Goal: Information Seeking & Learning: Learn about a topic

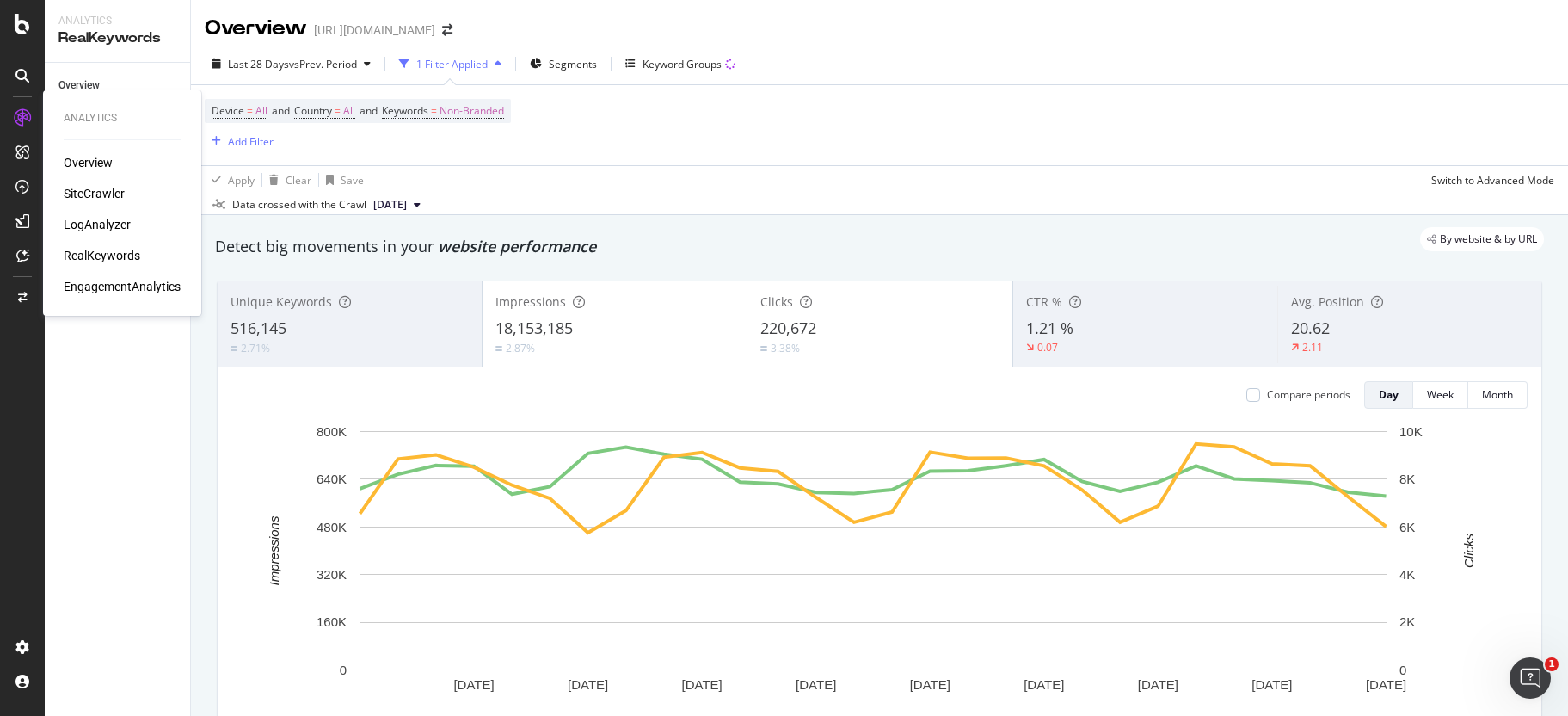
click at [93, 200] on div "SiteCrawler" at bounding box center [93, 194] width 61 height 18
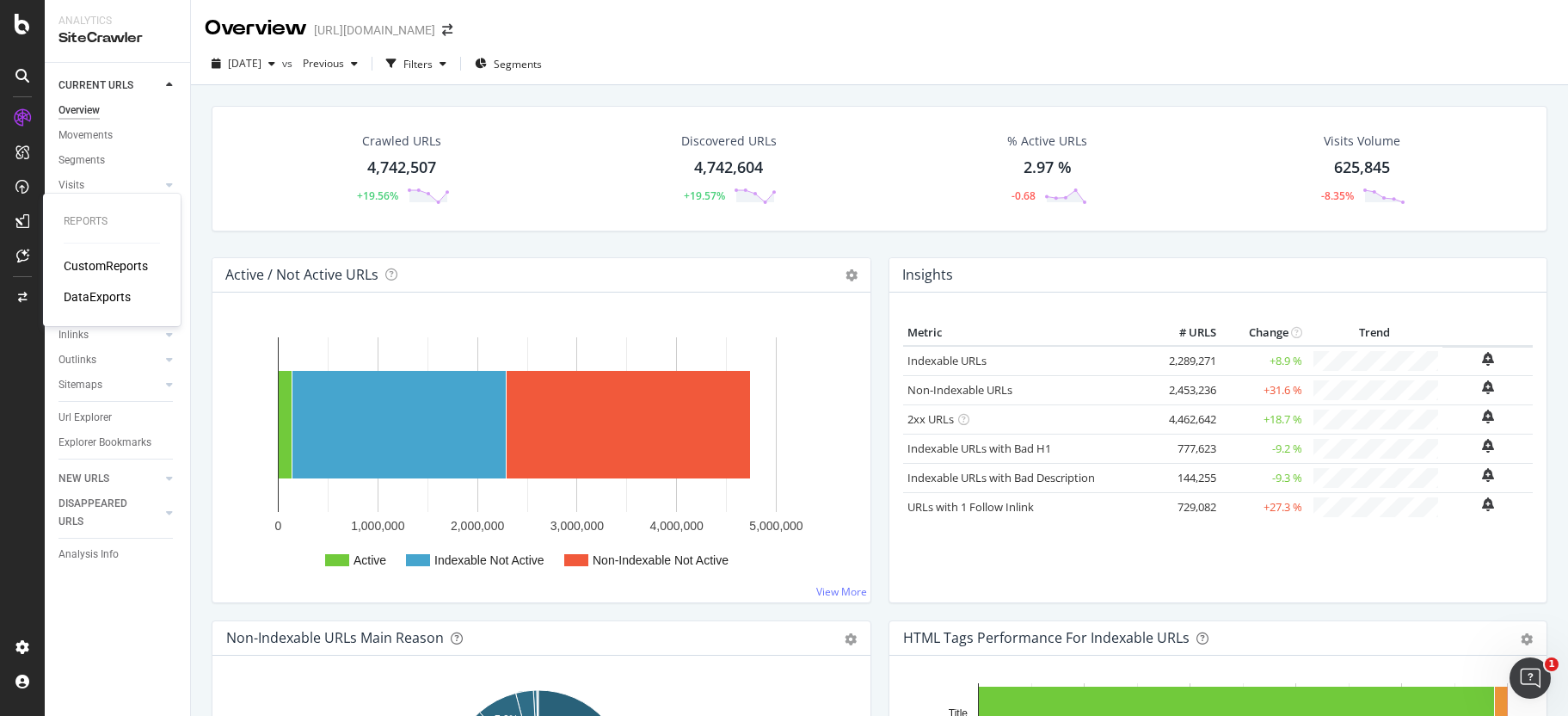
click at [95, 265] on div "CustomReports" at bounding box center [106, 266] width 85 height 18
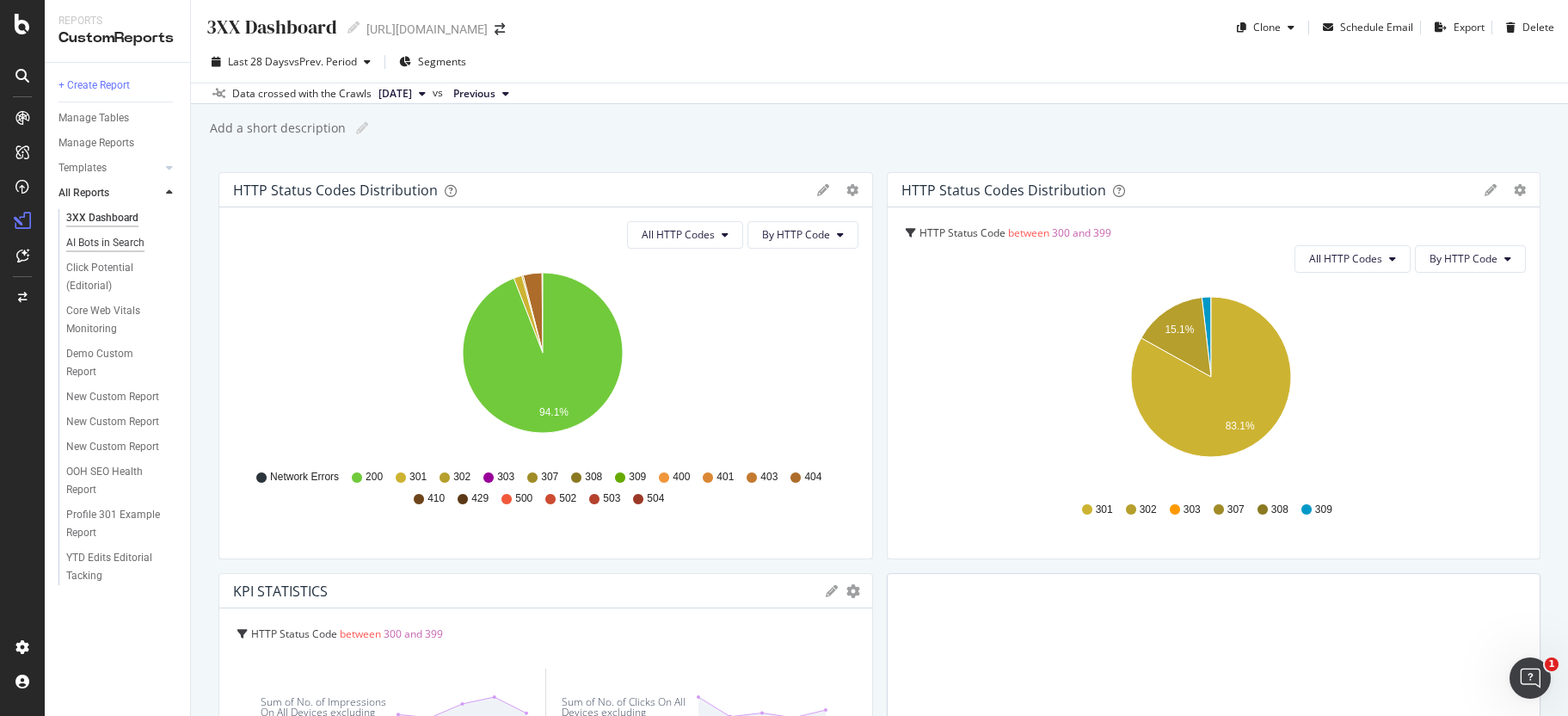
click at [114, 242] on div "AI Bots in Search" at bounding box center [105, 243] width 78 height 18
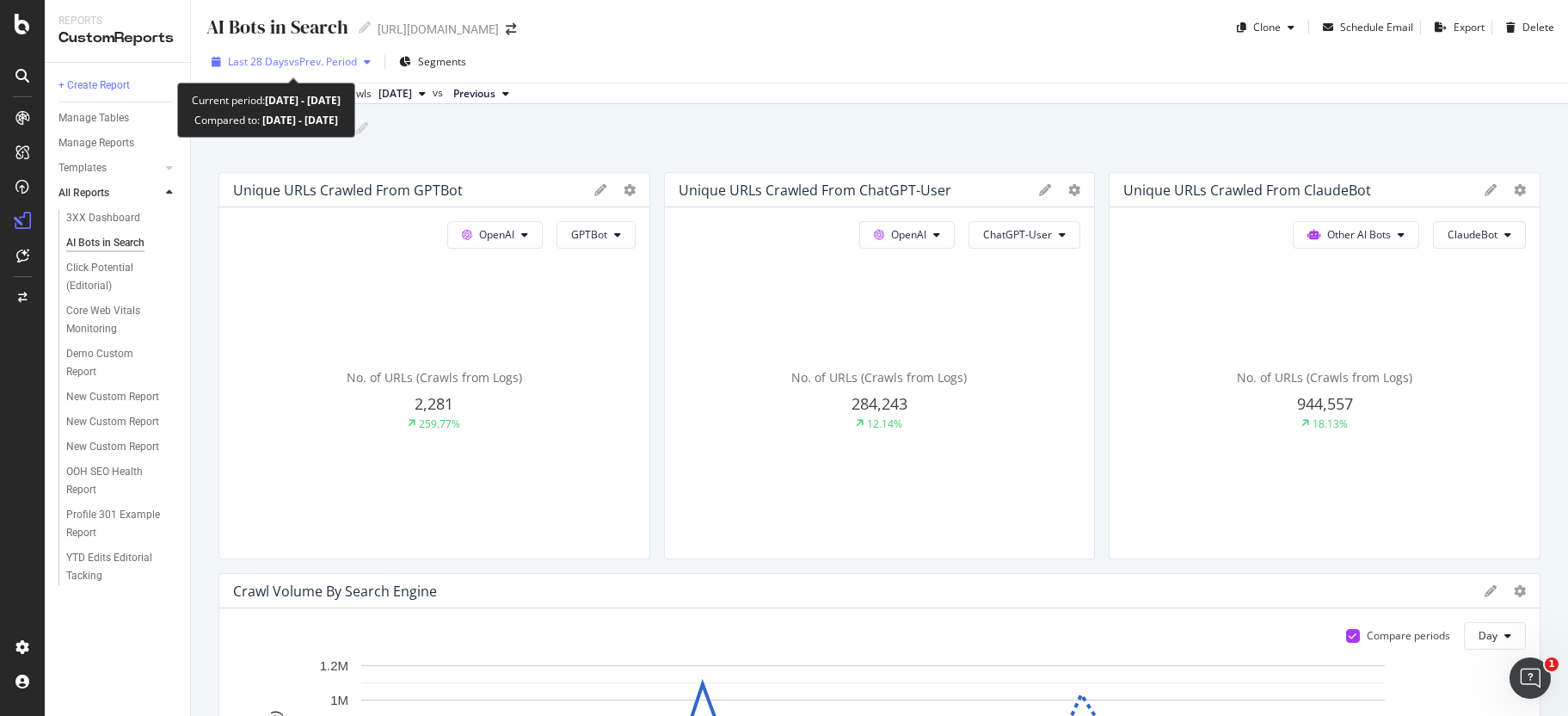
click at [297, 64] on span "vs Prev. Period" at bounding box center [322, 62] width 68 height 15
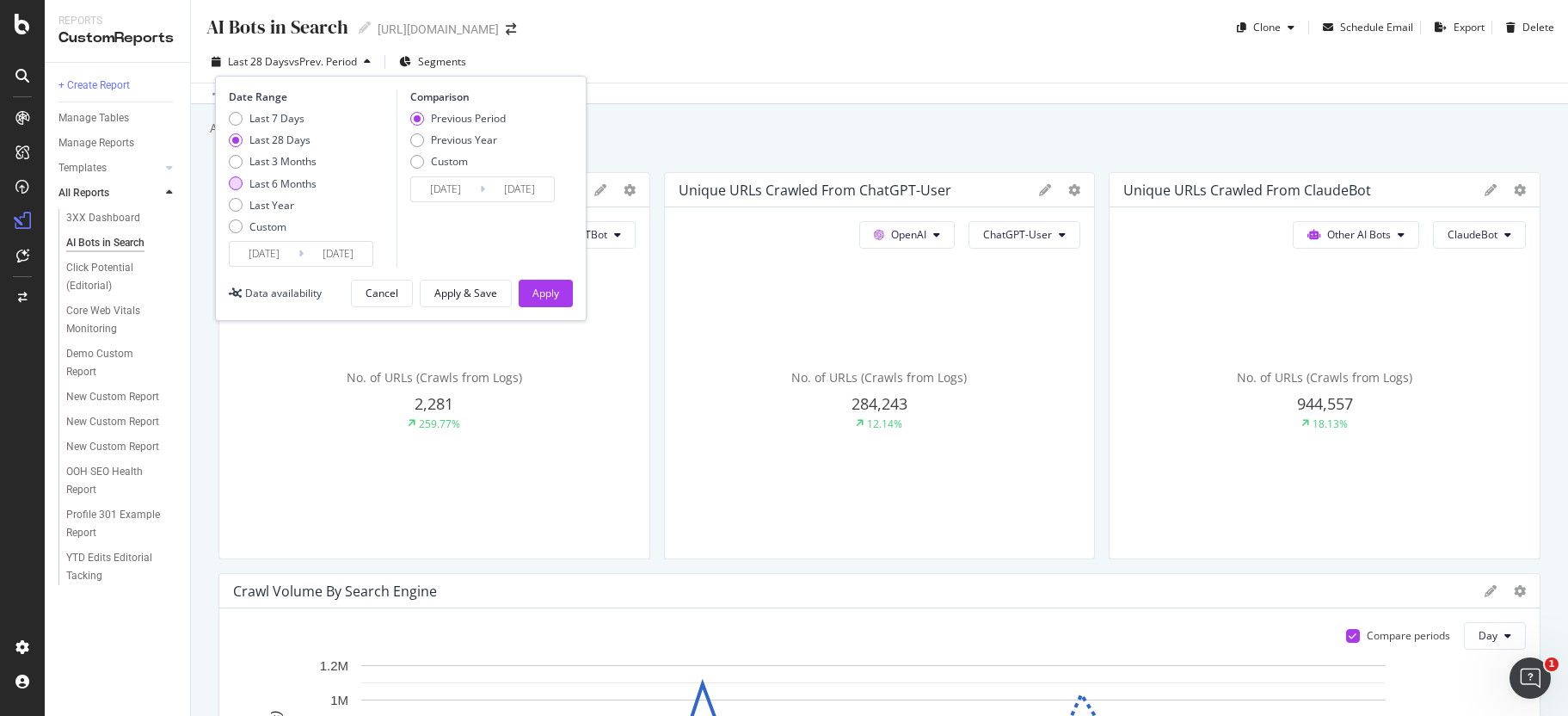
click at [271, 183] on div "Last 6 Months" at bounding box center [283, 183] width 67 height 15
type input "[DATE]"
click at [539, 292] on div "Apply" at bounding box center [546, 292] width 26 height 15
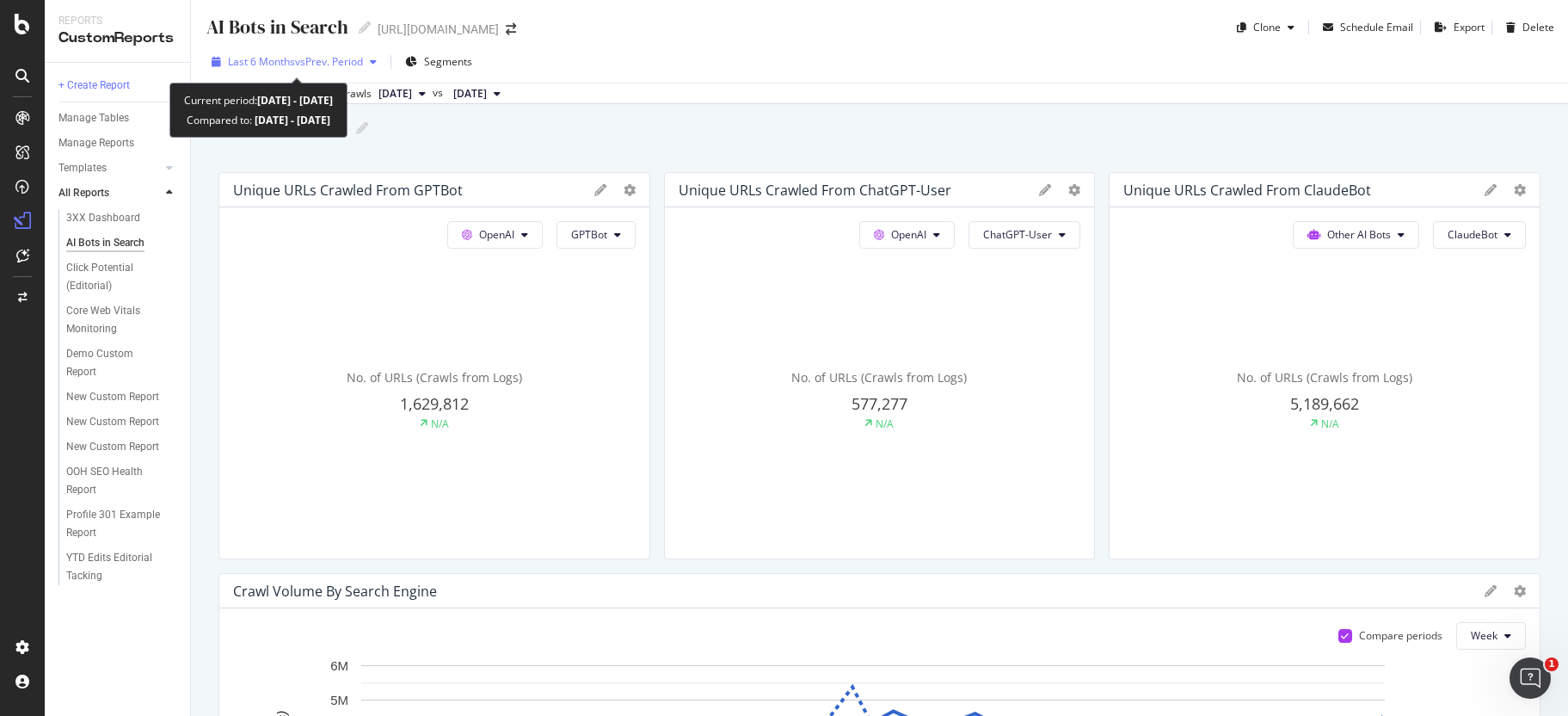
click at [320, 60] on span "vs Prev. Period" at bounding box center [328, 62] width 68 height 15
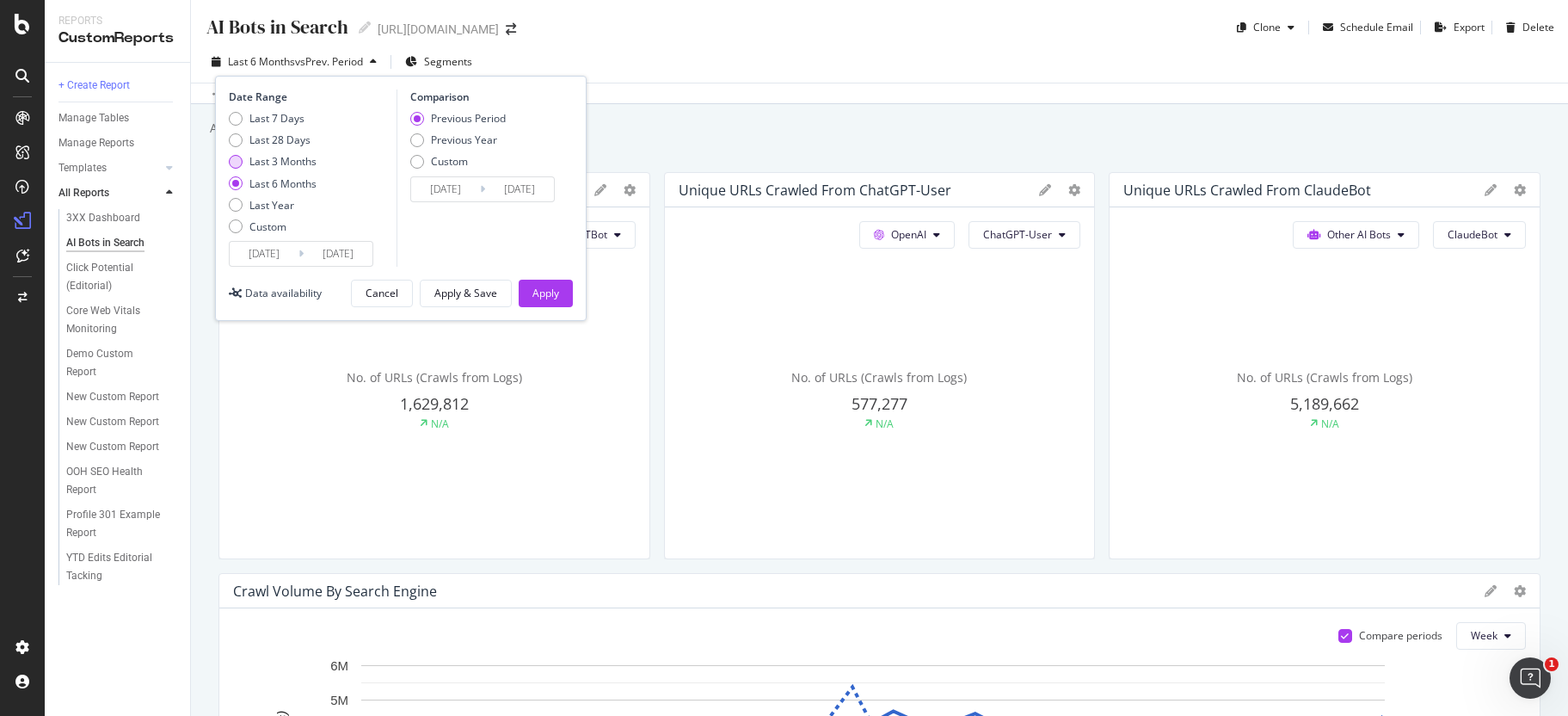
click at [291, 161] on div "Last 3 Months" at bounding box center [283, 161] width 67 height 15
type input "[DATE]"
click at [534, 284] on div "Apply" at bounding box center [546, 292] width 26 height 26
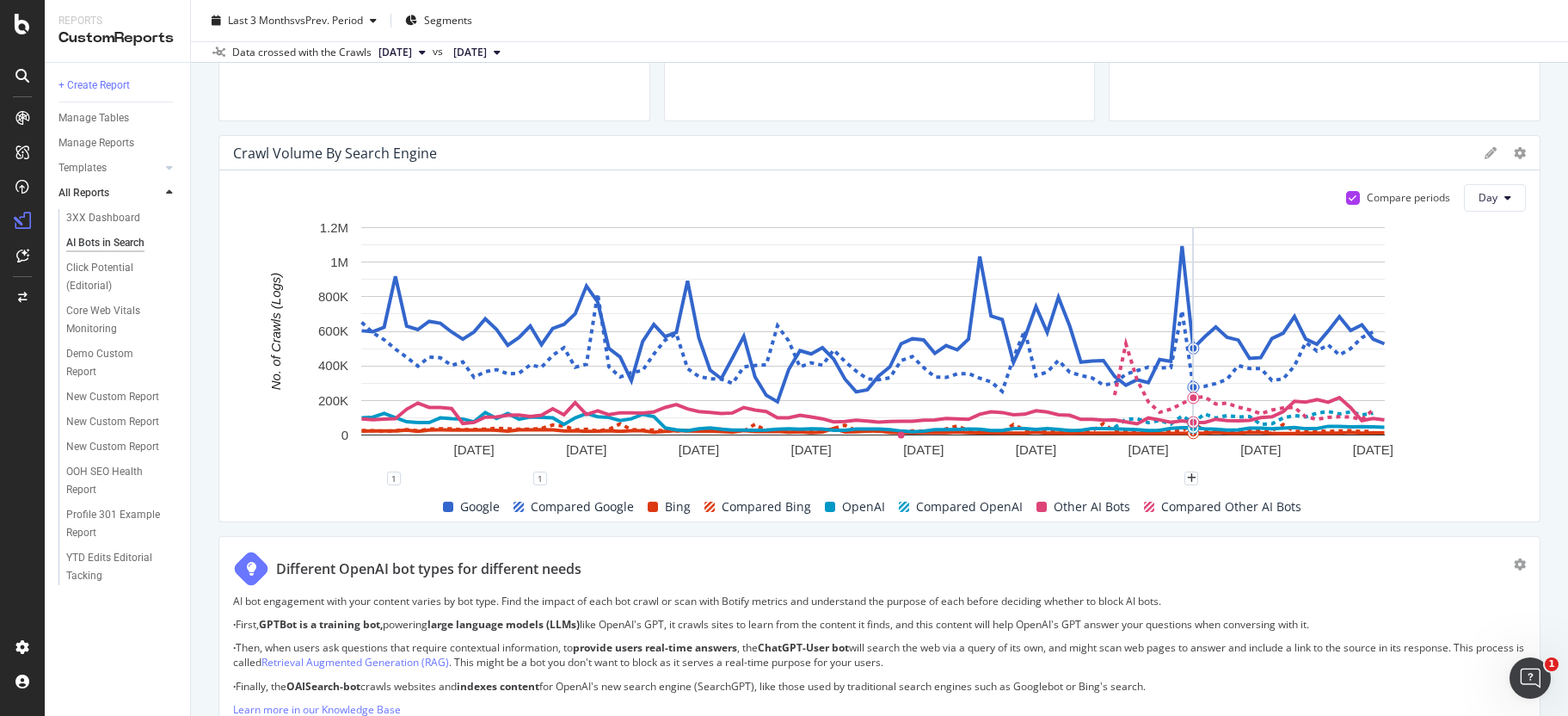
scroll to position [379, 0]
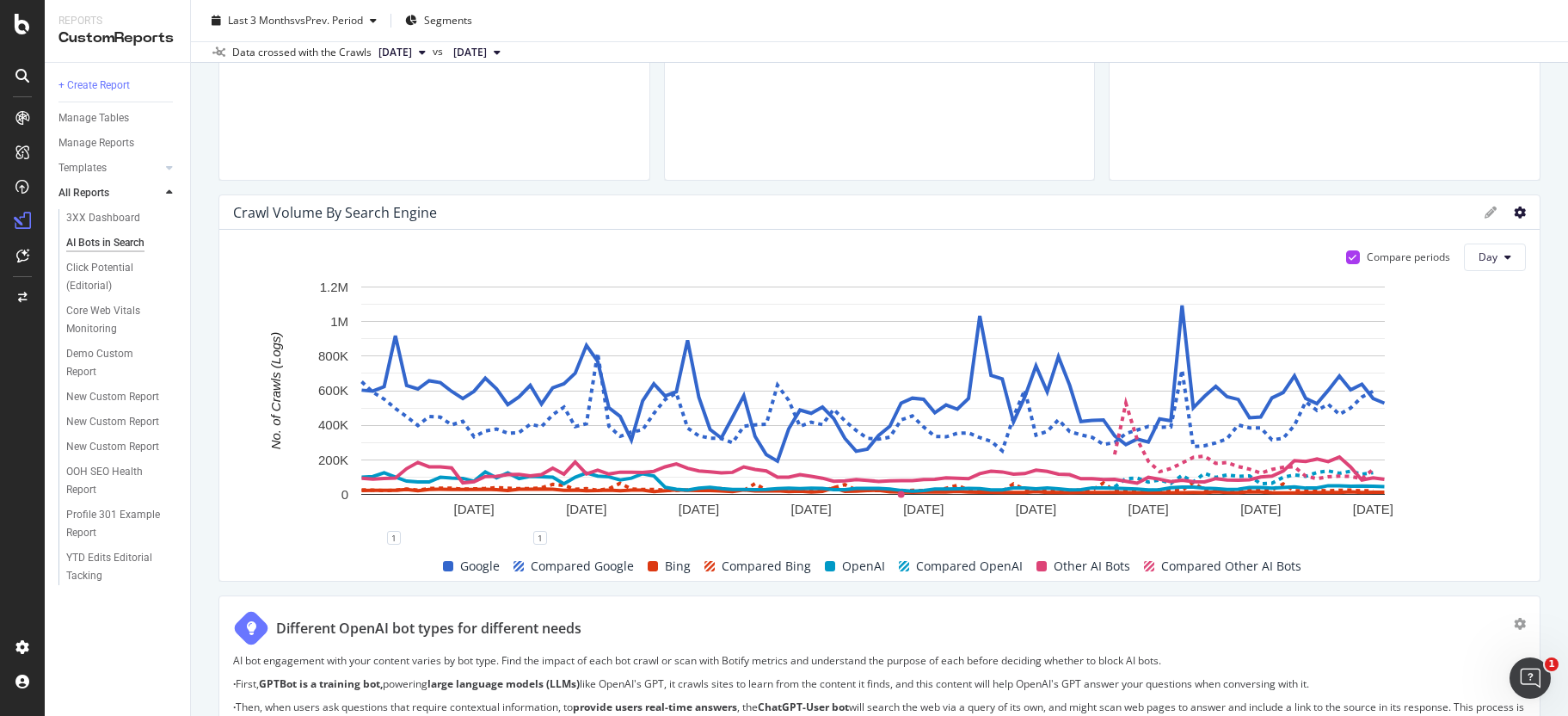
click at [1513, 211] on icon at bounding box center [1520, 212] width 12 height 12
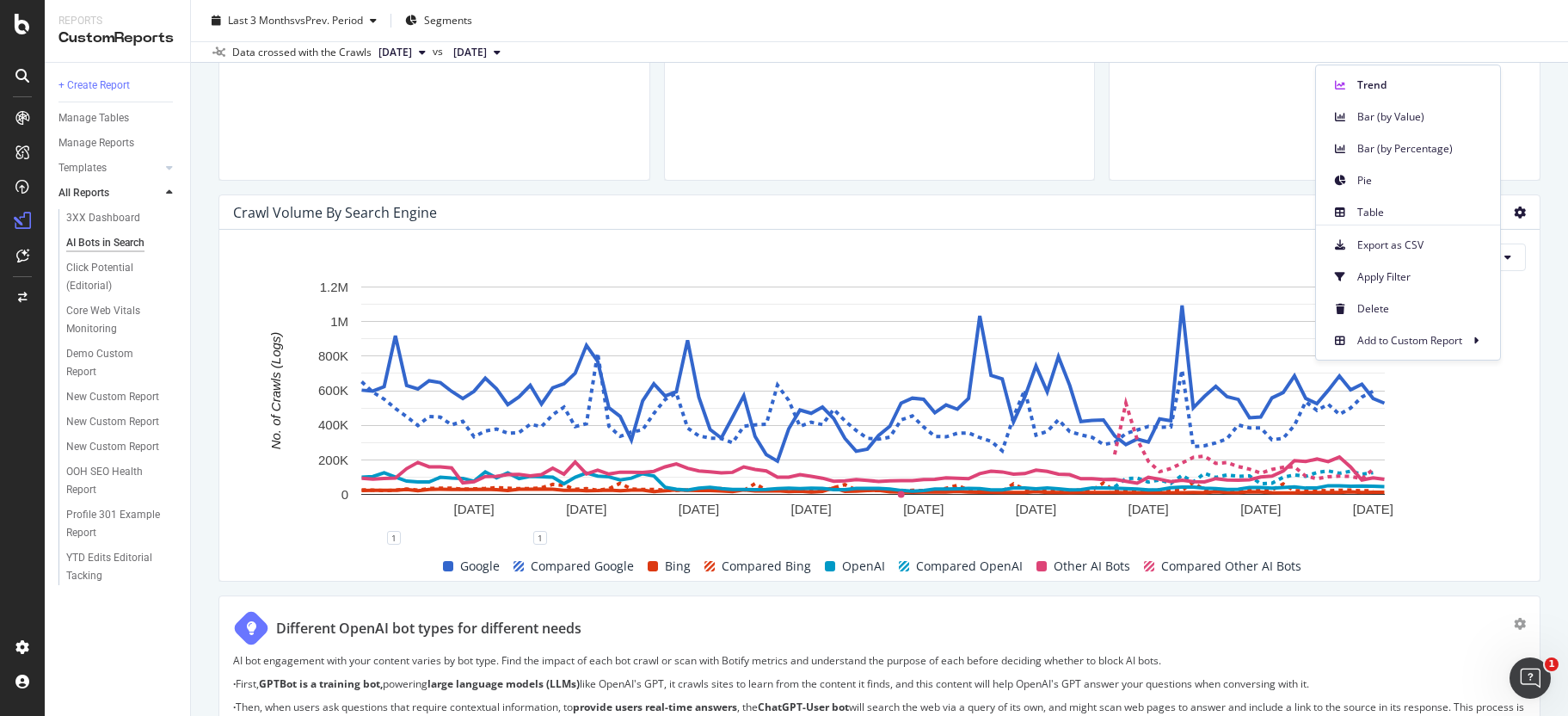
click at [1532, 242] on div "AI Bots in Search AI Bots in Search [URL][DOMAIN_NAME] Clone Schedule Email Exp…" at bounding box center [880, 358] width 1377 height 716
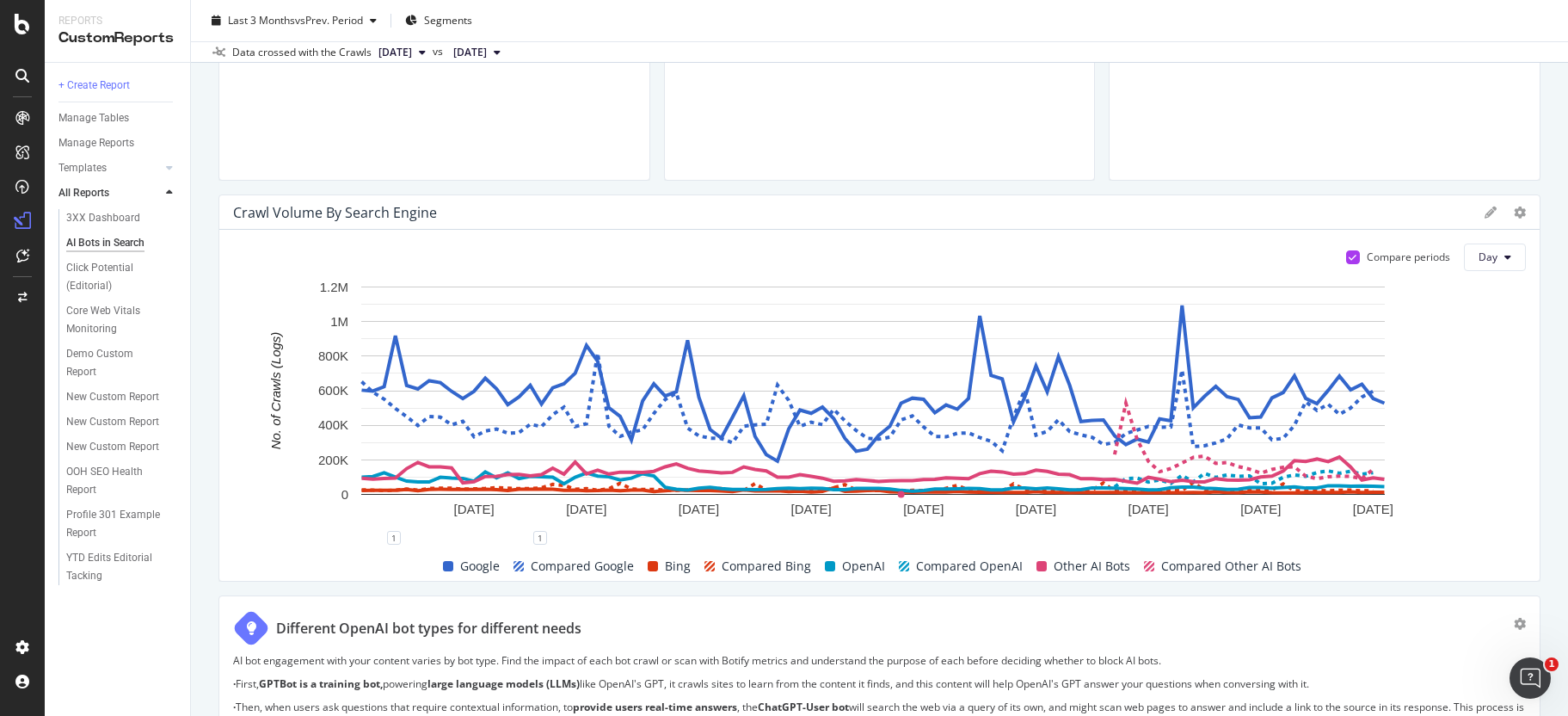
click at [1484, 217] on icon at bounding box center [1491, 212] width 12 height 12
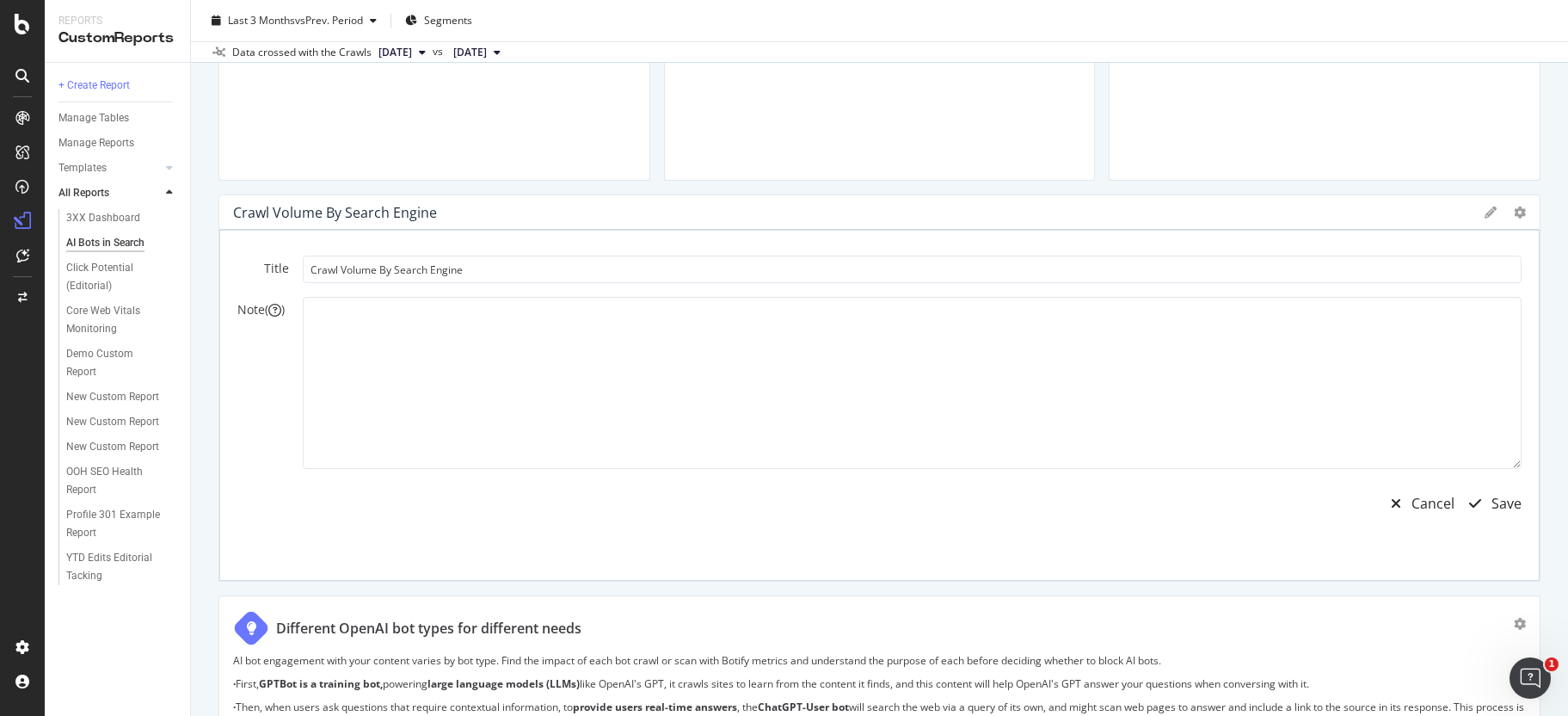
click at [1528, 210] on div "AI Bots in Search AI Bots in Search [URL][DOMAIN_NAME] Clone Schedule Email Exp…" at bounding box center [880, 358] width 1377 height 716
click at [1411, 497] on div "Cancel" at bounding box center [1432, 504] width 43 height 19
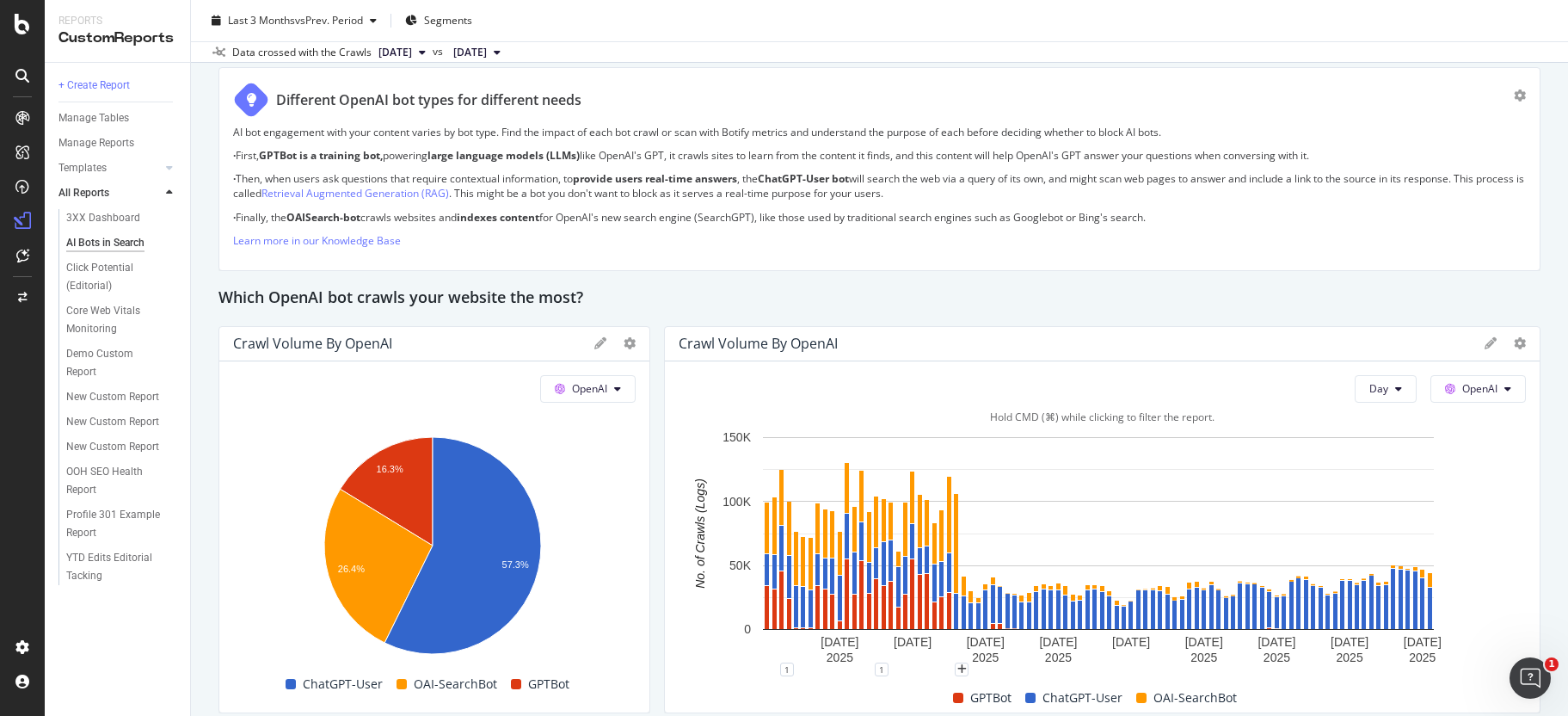
scroll to position [1037, 0]
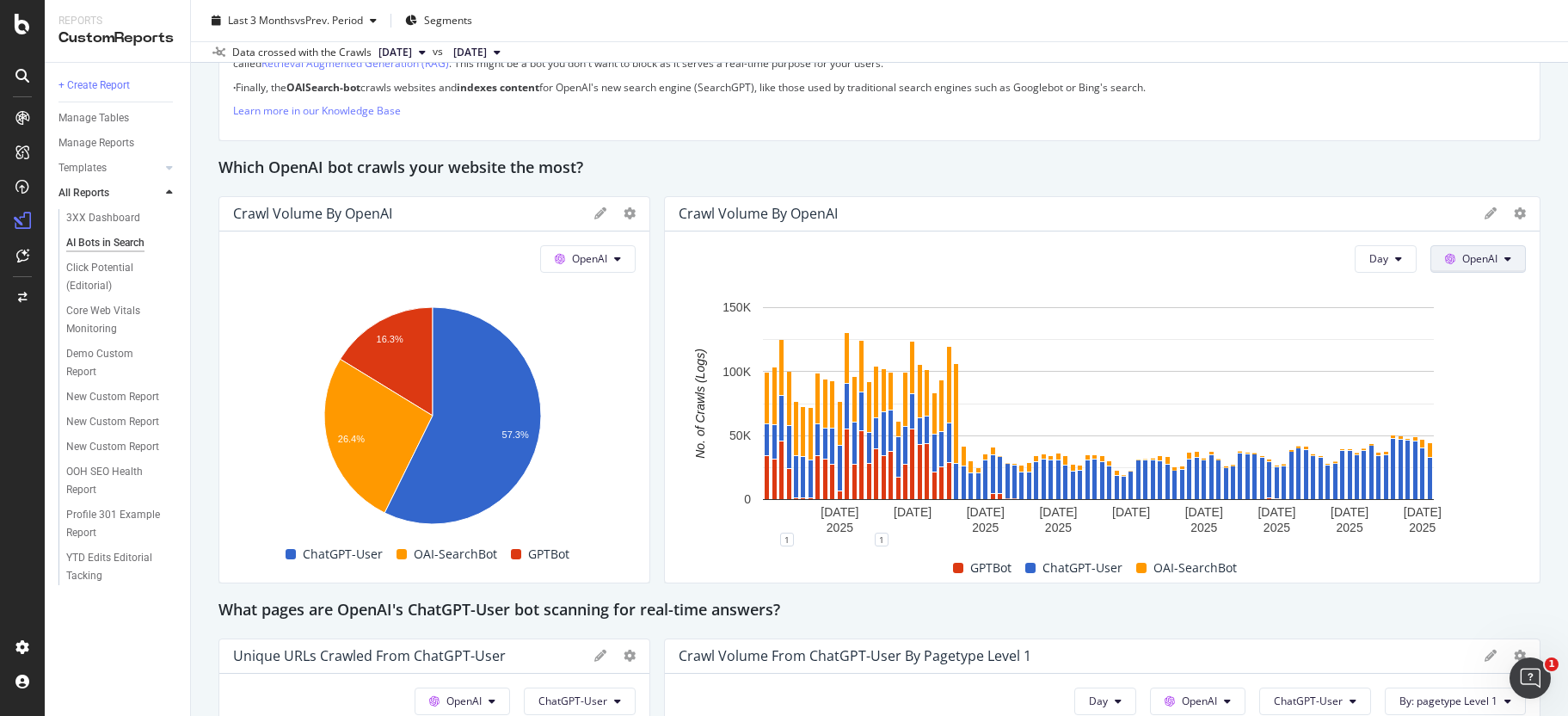
click at [1445, 263] on icon at bounding box center [1450, 259] width 11 height 11
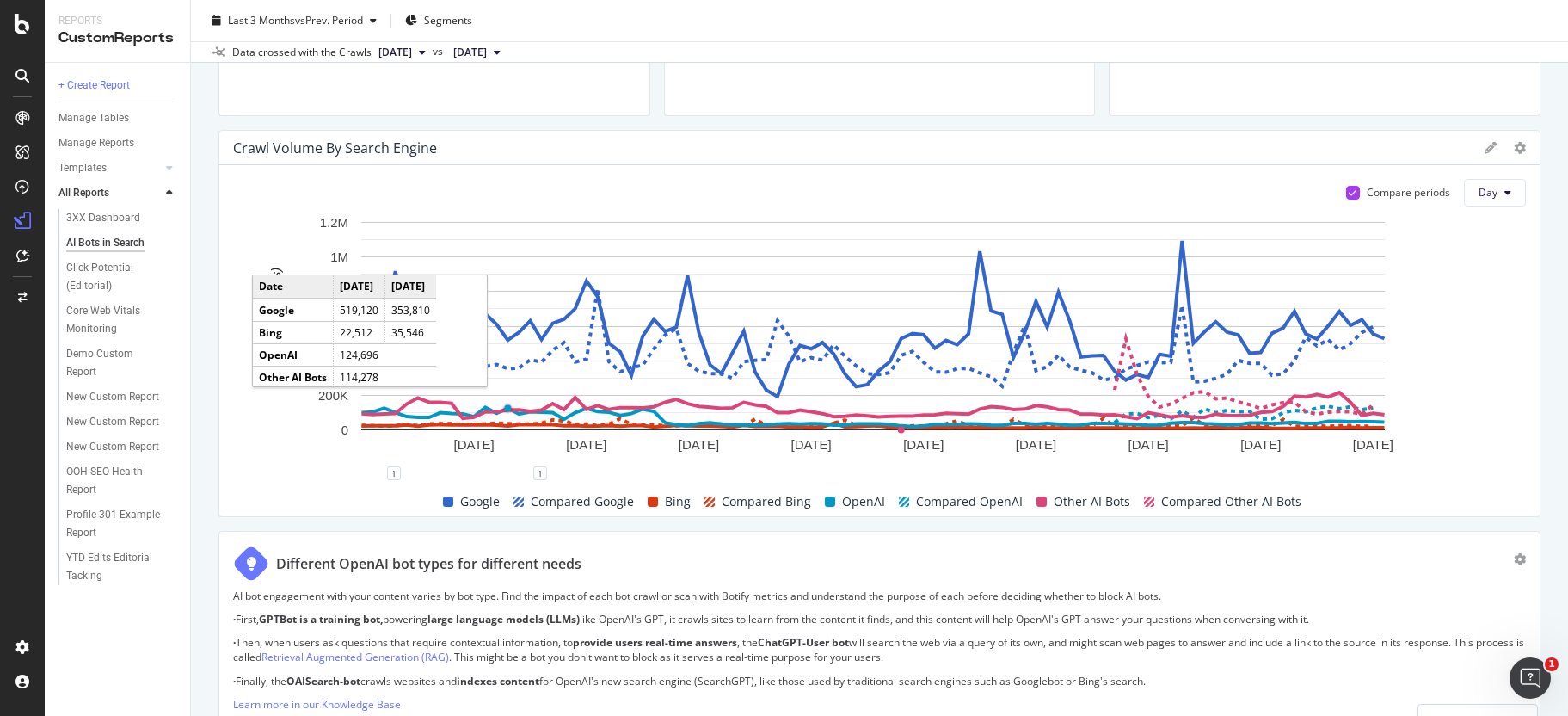
scroll to position [57, 0]
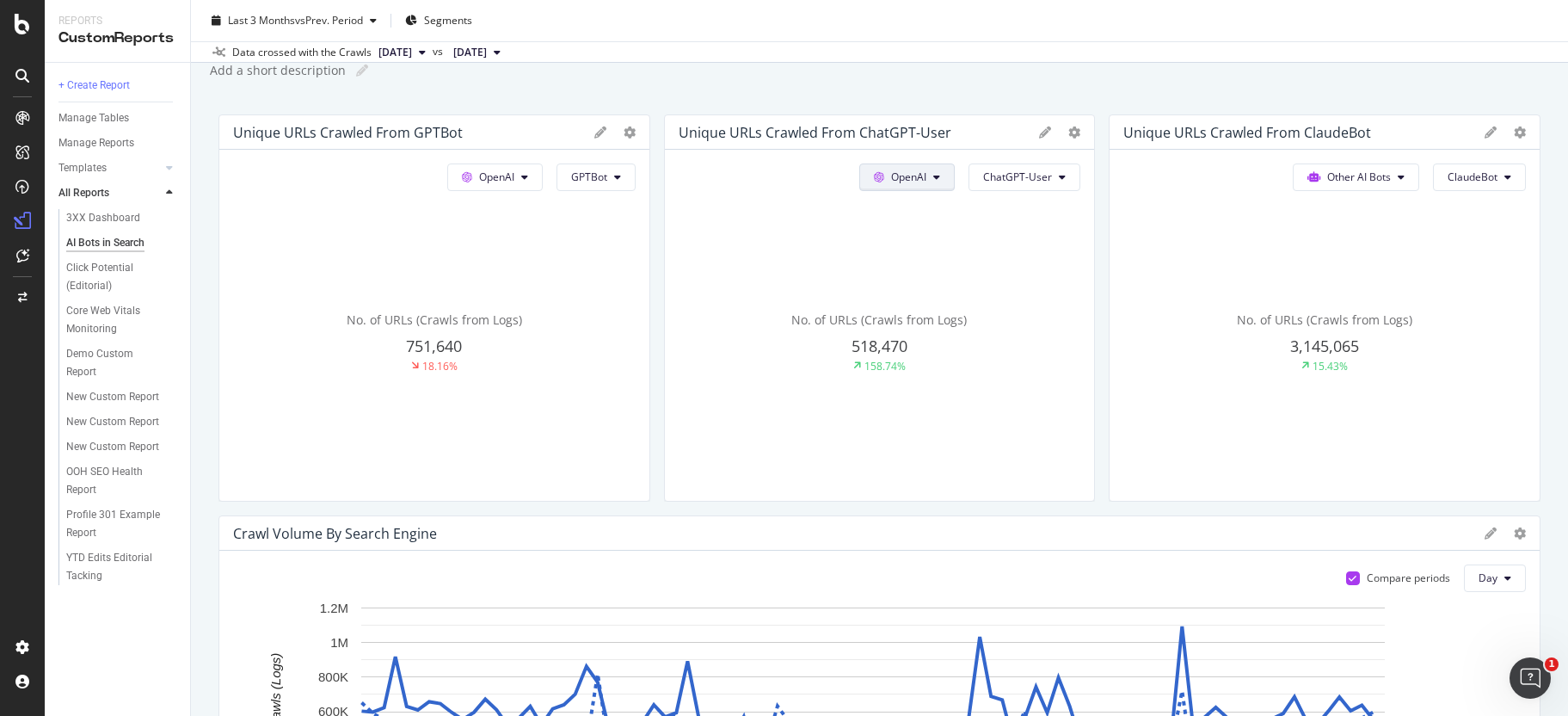
click at [542, 188] on button "OpenAI" at bounding box center [495, 177] width 95 height 27
click at [916, 188] on button "OpenAI" at bounding box center [907, 177] width 95 height 27
click at [514, 181] on span "Other AI Bots" at bounding box center [497, 176] width 35 height 15
click at [607, 173] on span "ClaudeBot" at bounding box center [589, 176] width 36 height 15
click at [649, 157] on div "Other AI Bots ClaudeBot No. of URLs (Crawls from Logs) 3,145,065 15.43%" at bounding box center [434, 325] width 430 height 351
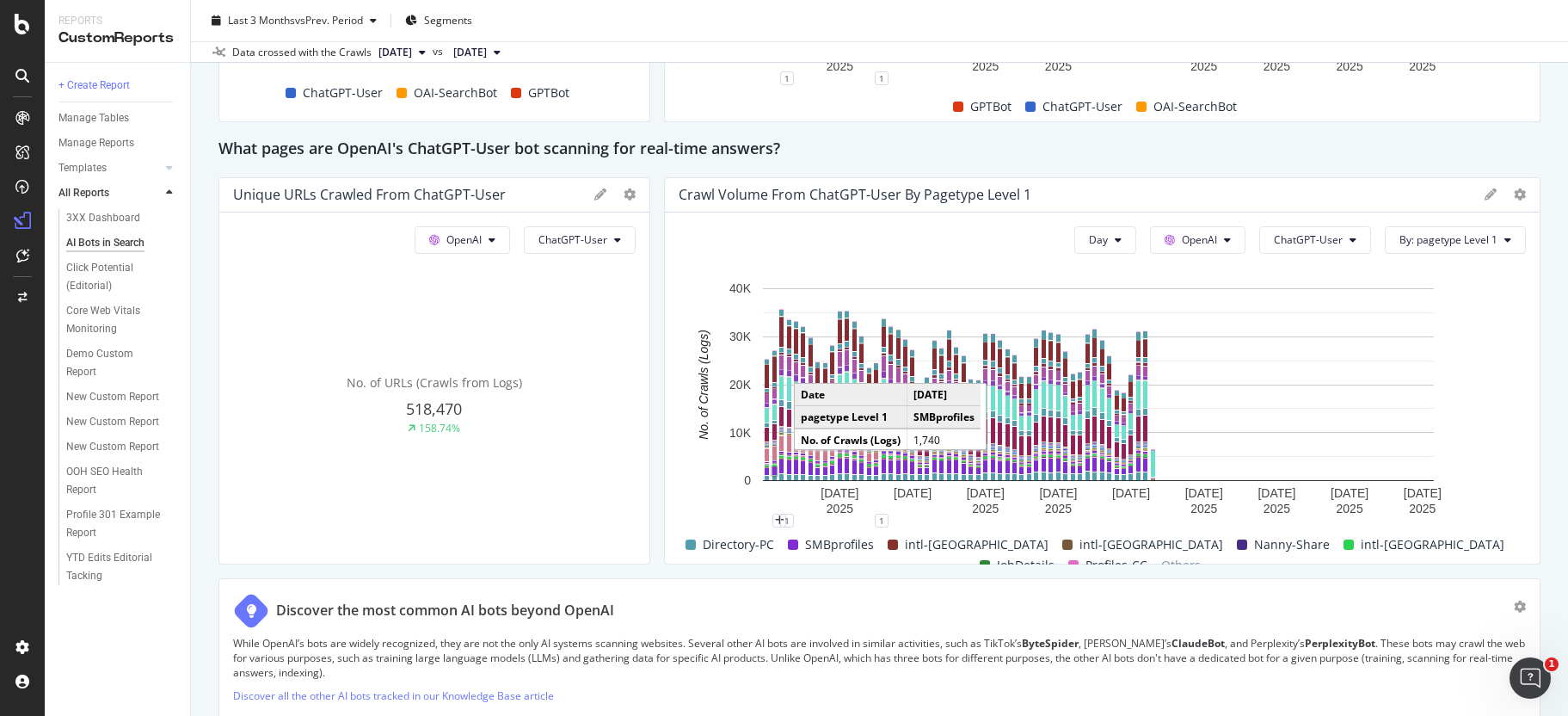
scroll to position [1499, 0]
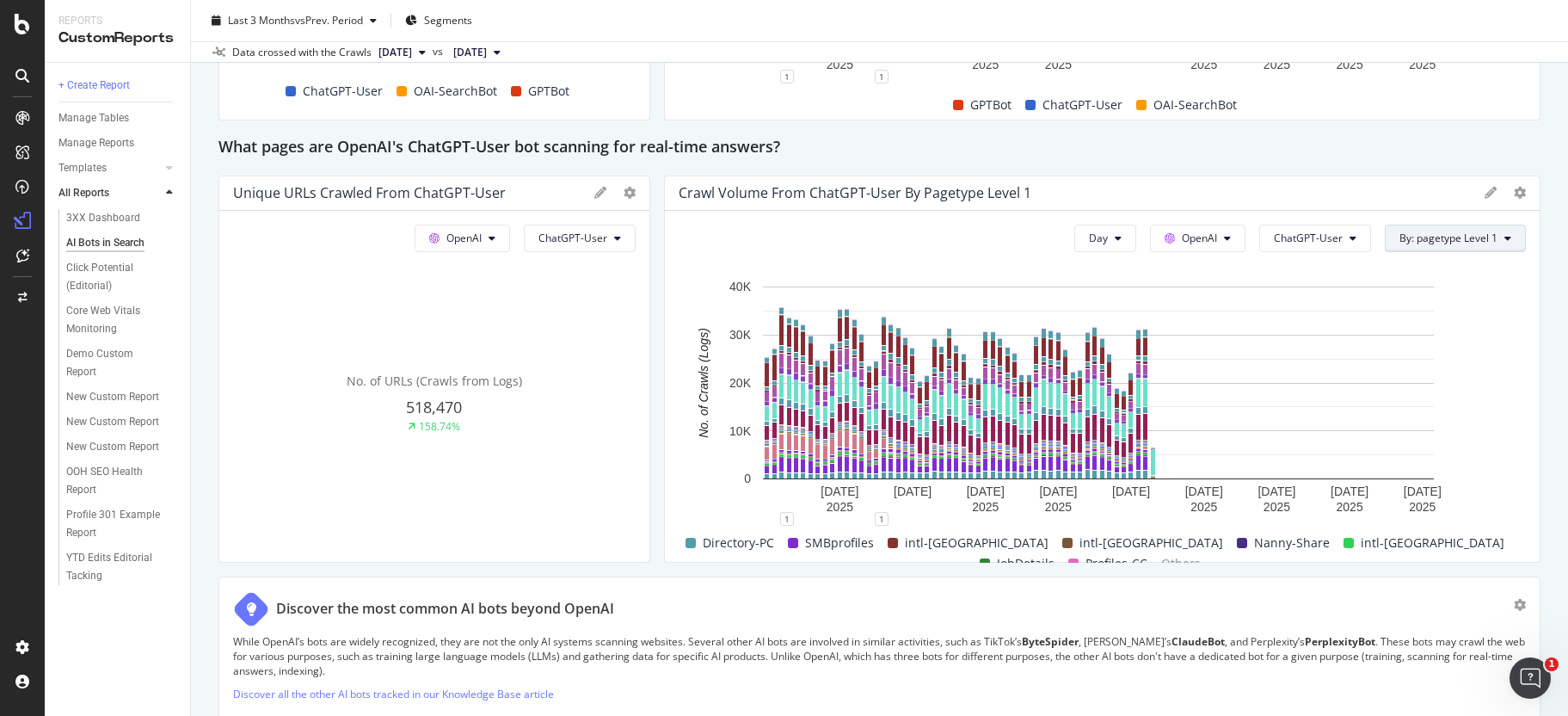
click at [1459, 234] on span "By: pagetype Level 1" at bounding box center [1447, 238] width 98 height 15
click at [1074, 241] on button "Day" at bounding box center [1105, 238] width 62 height 27
click at [1099, 333] on span "Month" at bounding box center [1094, 336] width 31 height 16
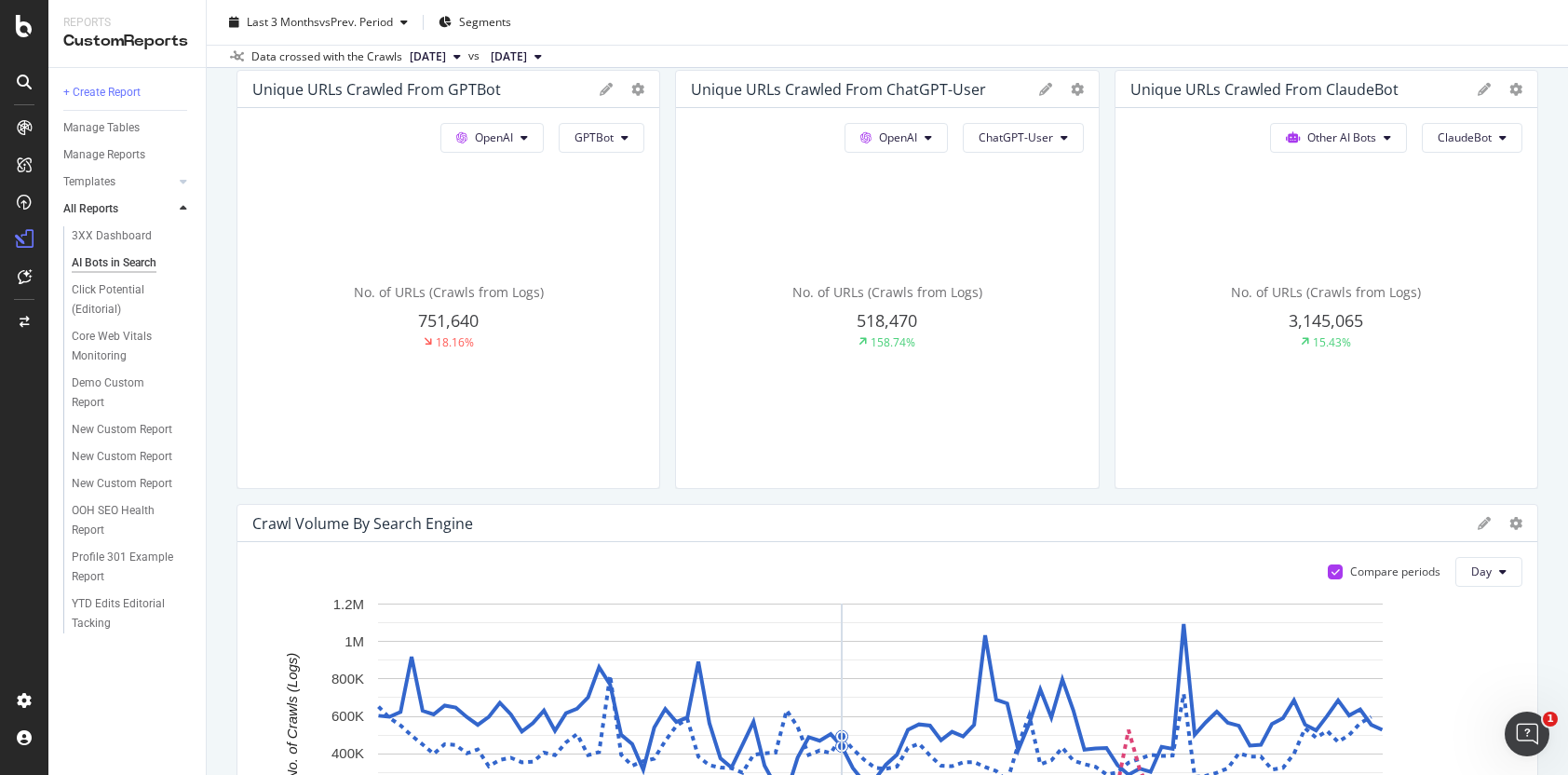
scroll to position [0, 0]
